Goal: Download file/media

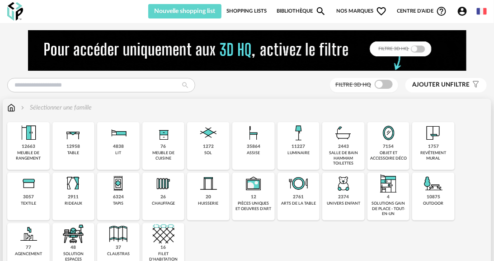
click at [260, 147] on div "35864 assise" at bounding box center [253, 146] width 42 height 48
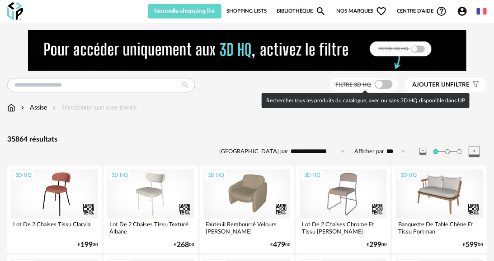
click at [380, 85] on span at bounding box center [383, 84] width 18 height 9
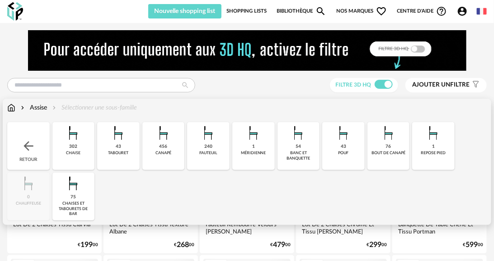
click at [111, 154] on div "tabouret" at bounding box center [118, 153] width 20 height 5
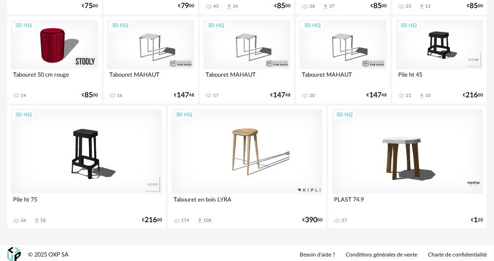
scroll to position [779, 0]
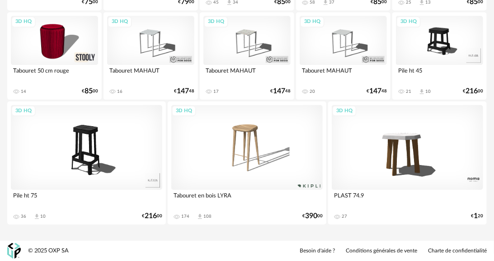
click at [265, 154] on div "3D HQ" at bounding box center [246, 147] width 151 height 85
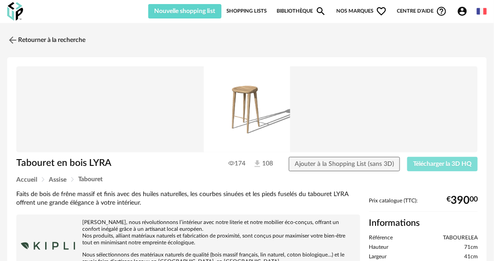
click at [452, 167] on button "Télécharger la 3D HQ" at bounding box center [442, 164] width 70 height 14
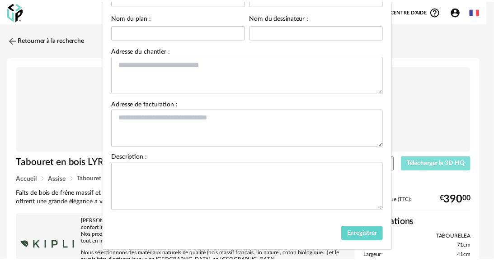
scroll to position [101, 0]
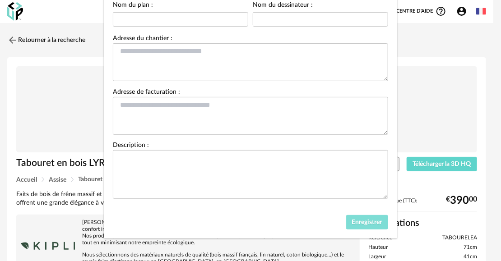
click at [369, 224] on span "Enregistrer" at bounding box center [367, 222] width 30 height 6
